Goal: Navigation & Orientation: Find specific page/section

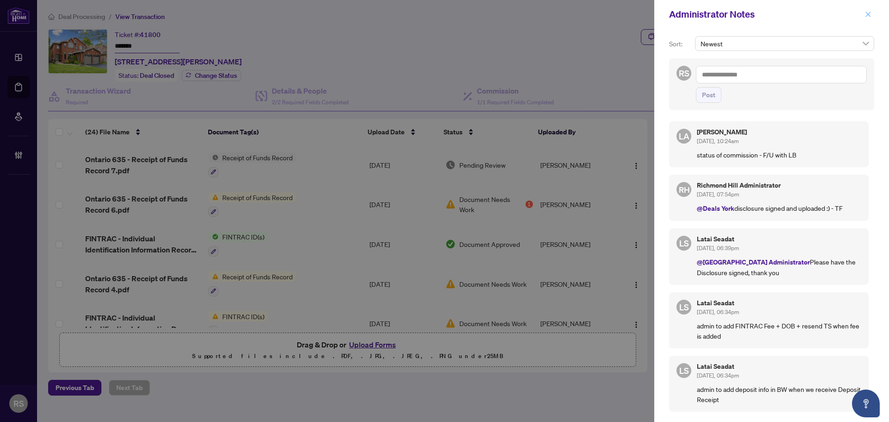
click at [870, 16] on icon "close" at bounding box center [868, 14] width 6 height 6
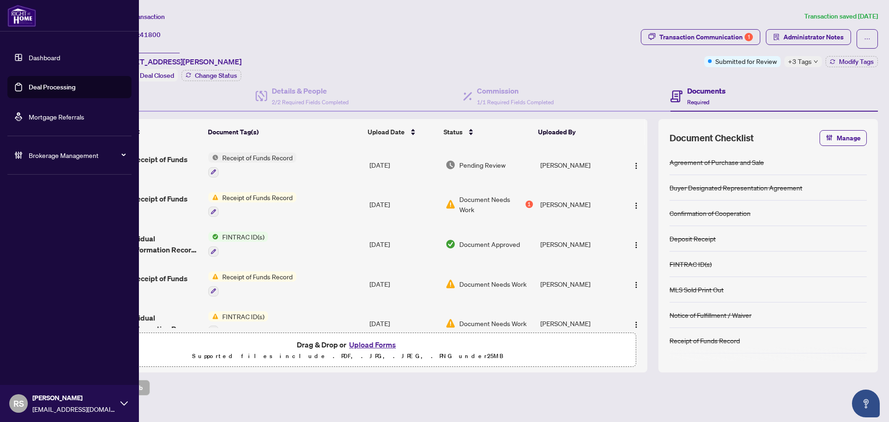
click at [43, 54] on link "Dashboard" at bounding box center [44, 57] width 31 height 8
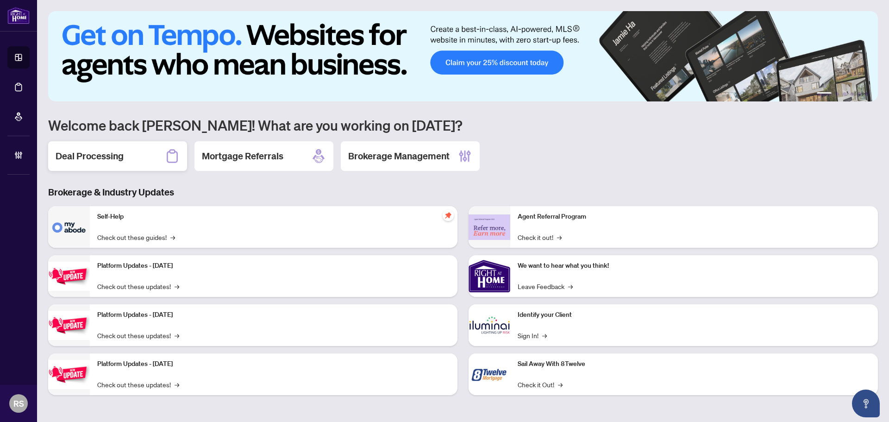
click at [99, 160] on h2 "Deal Processing" at bounding box center [90, 156] width 68 height 13
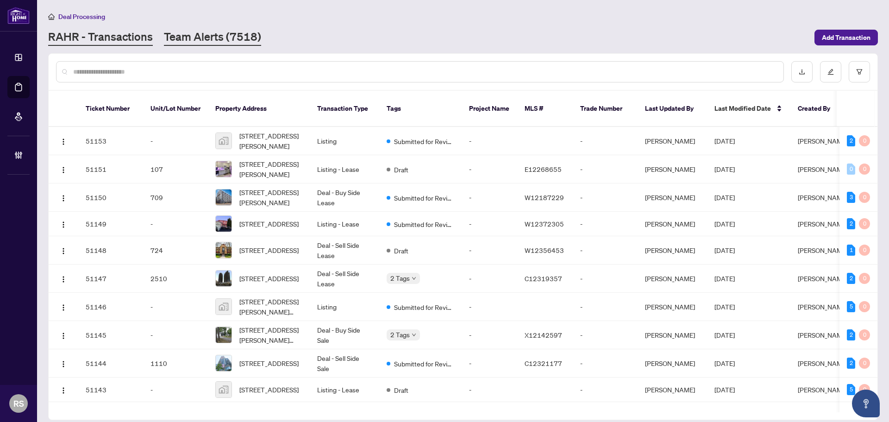
click at [202, 30] on link "Team Alerts (7518)" at bounding box center [212, 37] width 97 height 17
